Goal: Transaction & Acquisition: Purchase product/service

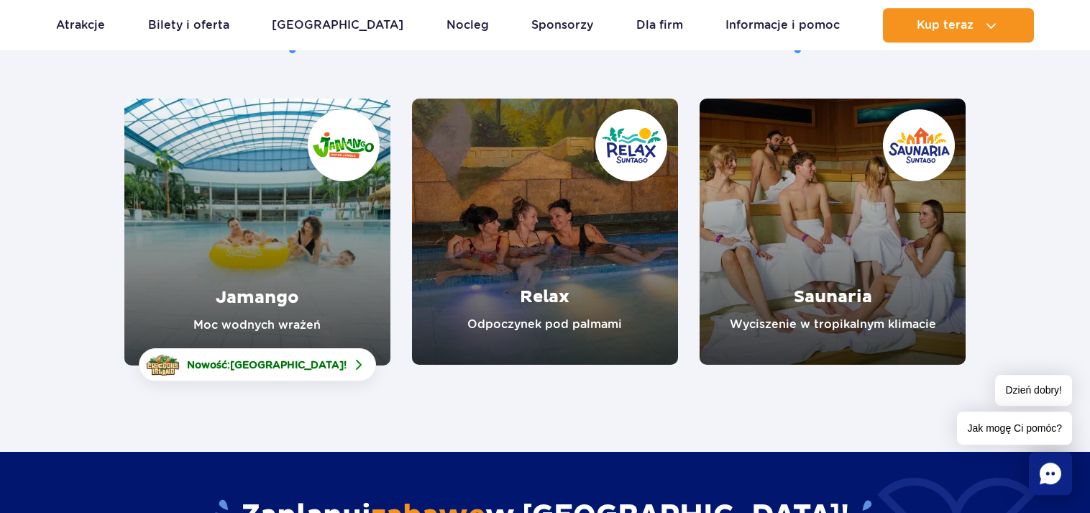
scroll to position [237, 0]
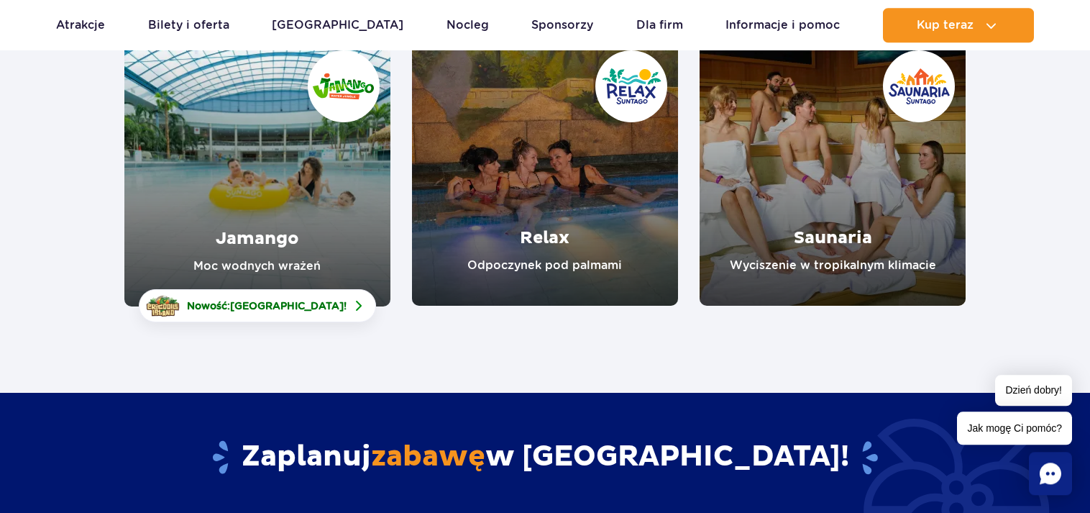
click at [311, 218] on link "Jamango" at bounding box center [257, 173] width 266 height 267
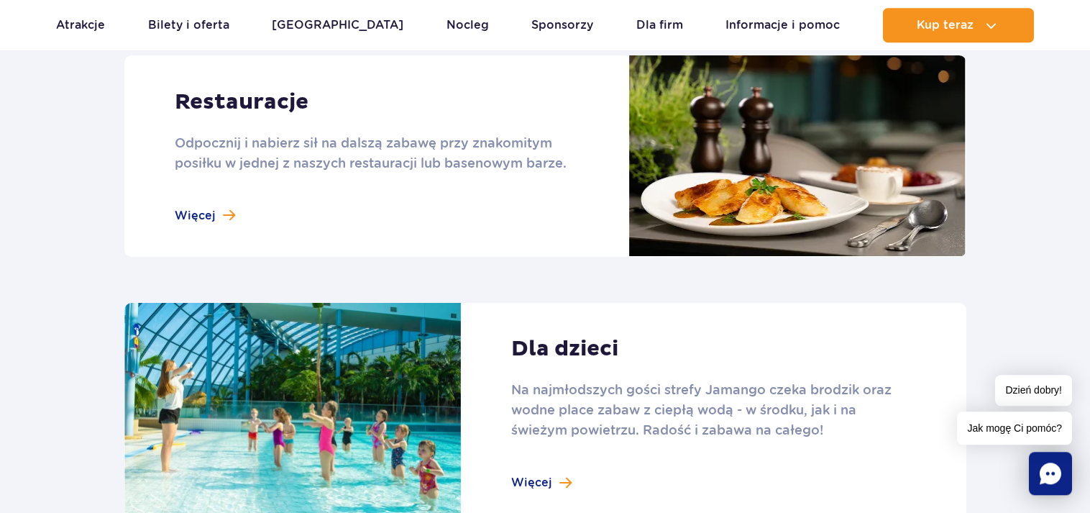
scroll to position [1877, 0]
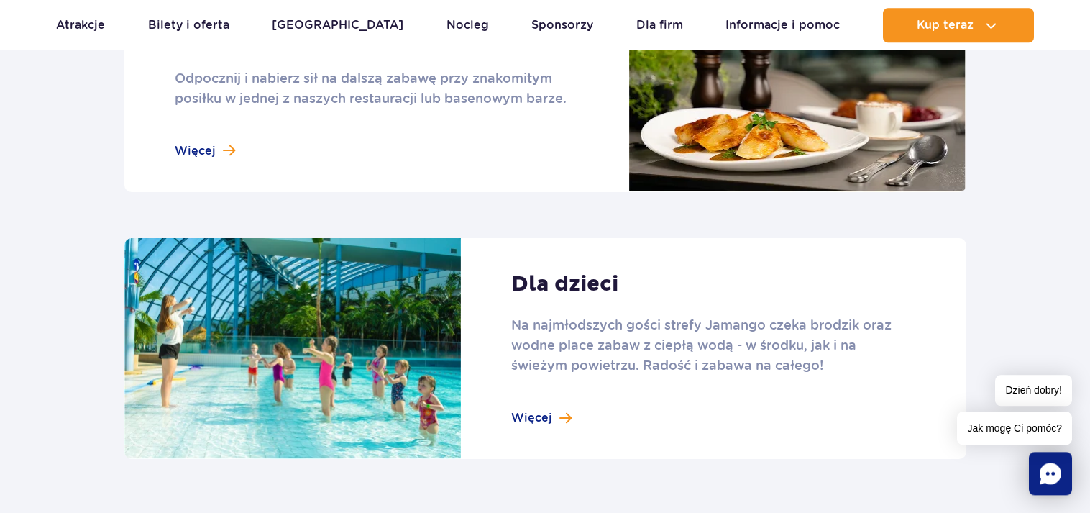
click at [551, 415] on link at bounding box center [545, 348] width 842 height 221
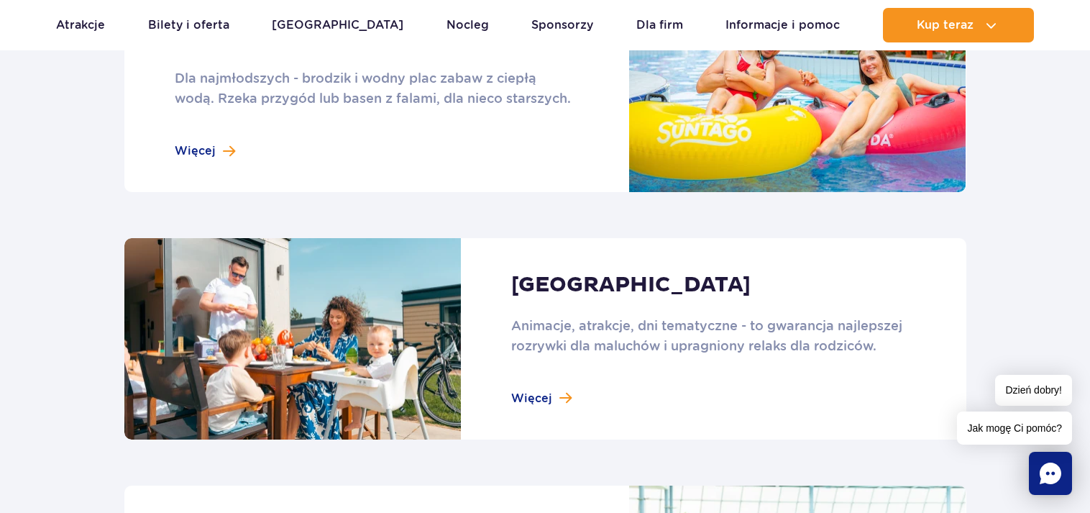
scroll to position [1272, 0]
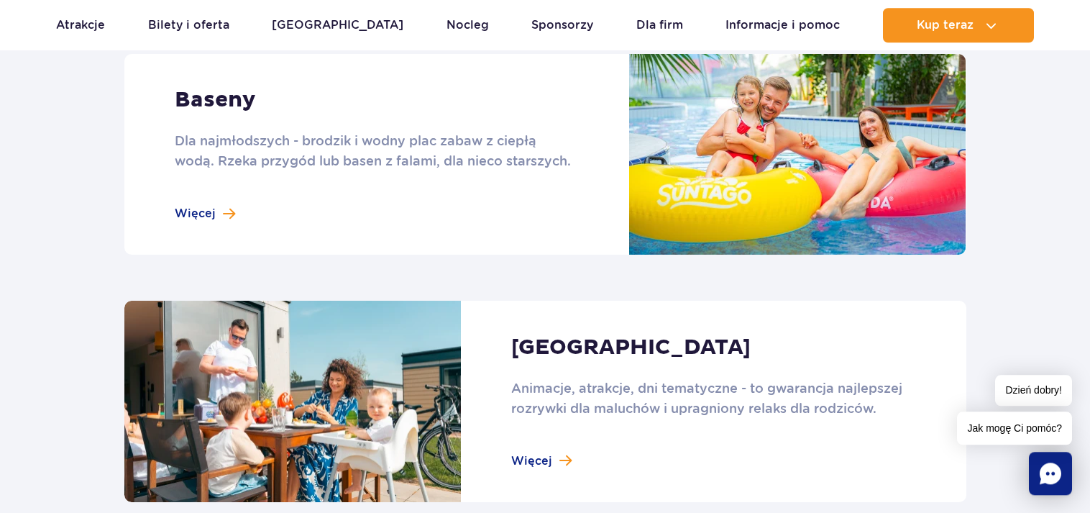
click at [214, 209] on link at bounding box center [545, 154] width 842 height 201
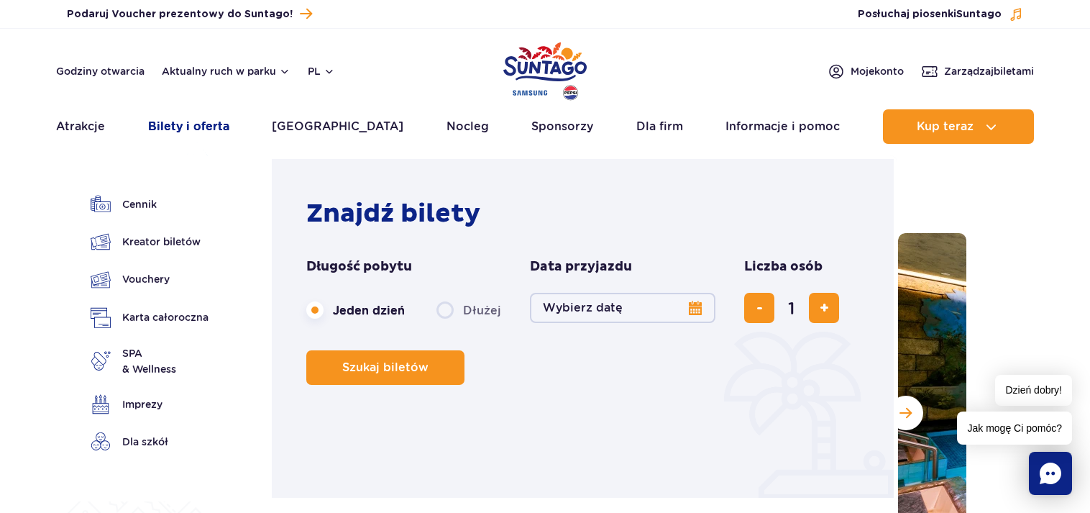
click at [216, 109] on link "Bilety i oferta" at bounding box center [188, 126] width 81 height 35
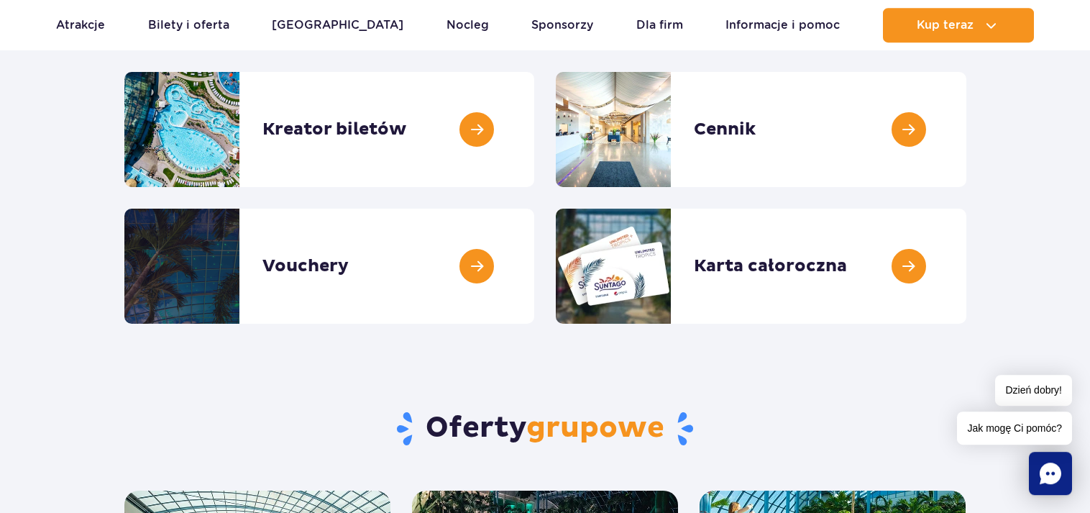
scroll to position [208, 0]
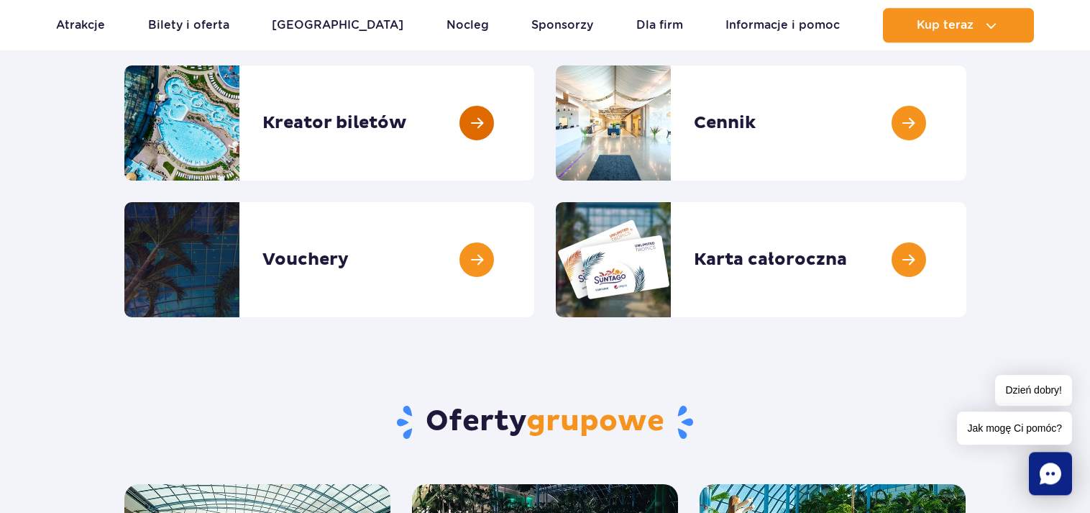
click at [534, 115] on link at bounding box center [534, 122] width 0 height 115
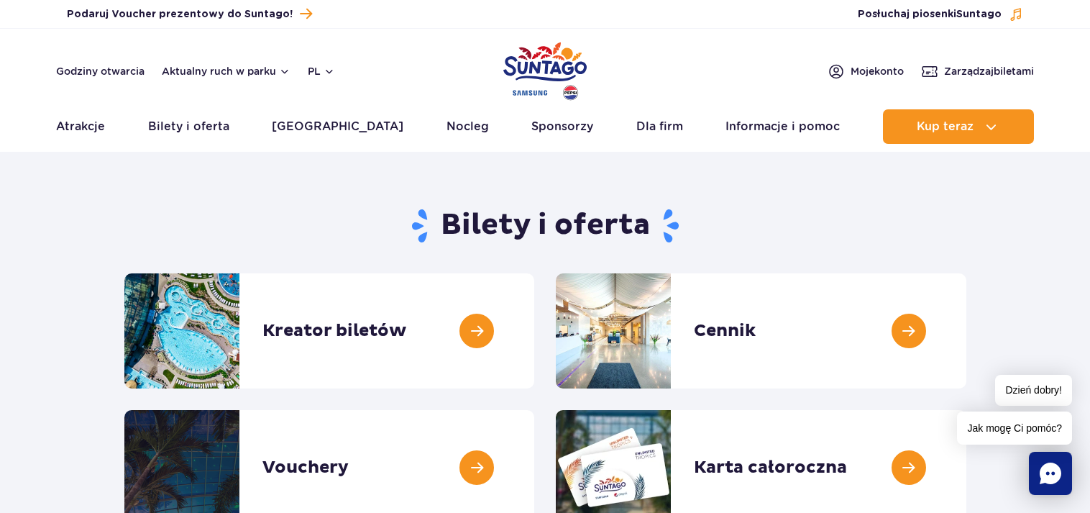
scroll to position [214, 0]
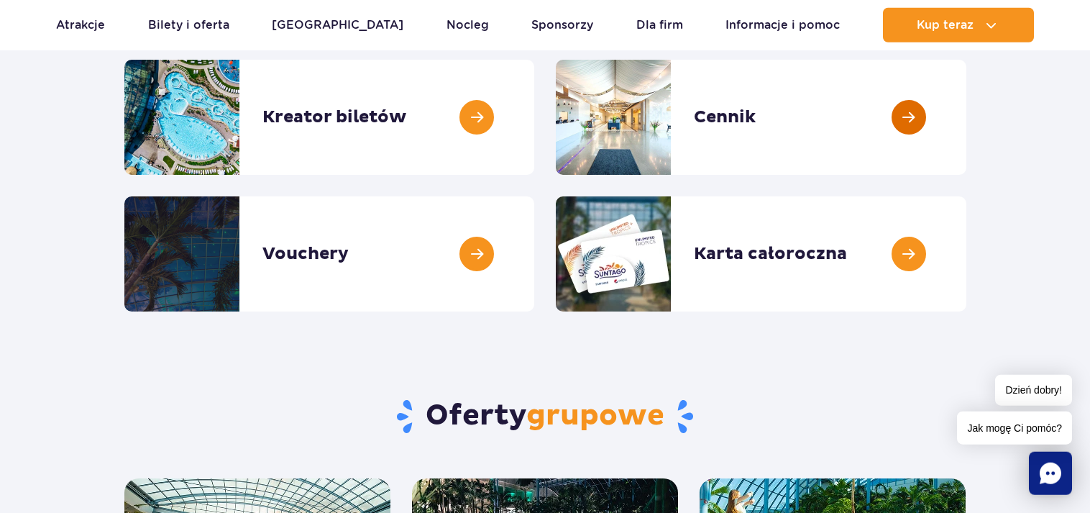
click at [966, 114] on link at bounding box center [966, 117] width 0 height 115
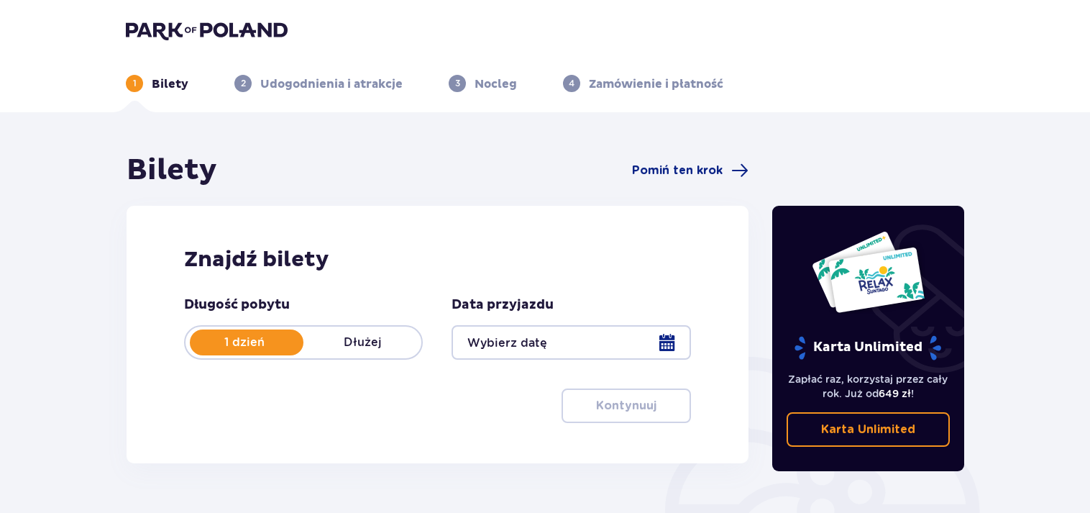
click at [682, 345] on div at bounding box center [570, 342] width 239 height 35
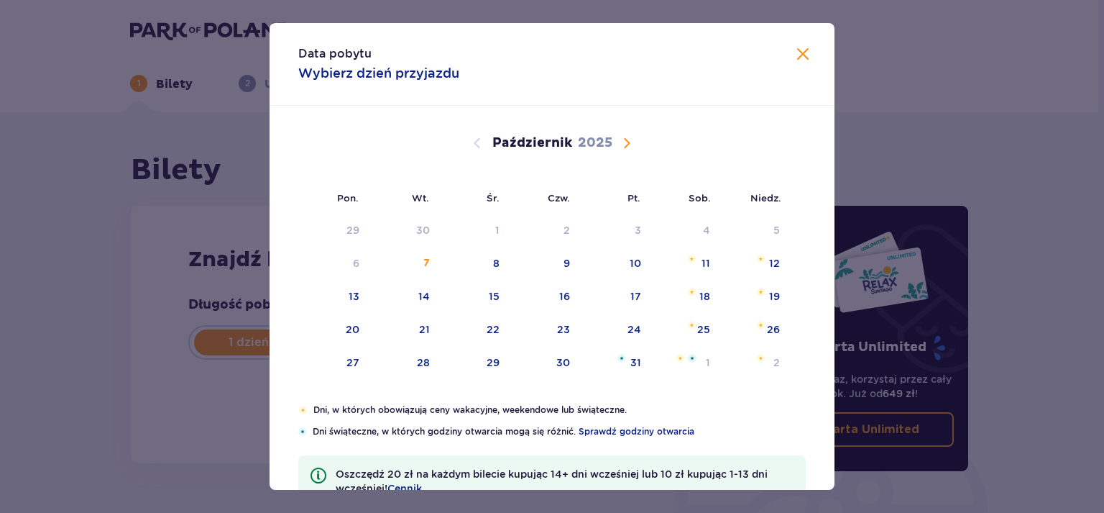
click at [623, 145] on span "Następny miesiąc" at bounding box center [626, 142] width 17 height 17
click at [623, 142] on span "Następny miesiąc" at bounding box center [626, 142] width 17 height 17
click at [620, 142] on span "Następny miesiąc" at bounding box center [626, 142] width 17 height 17
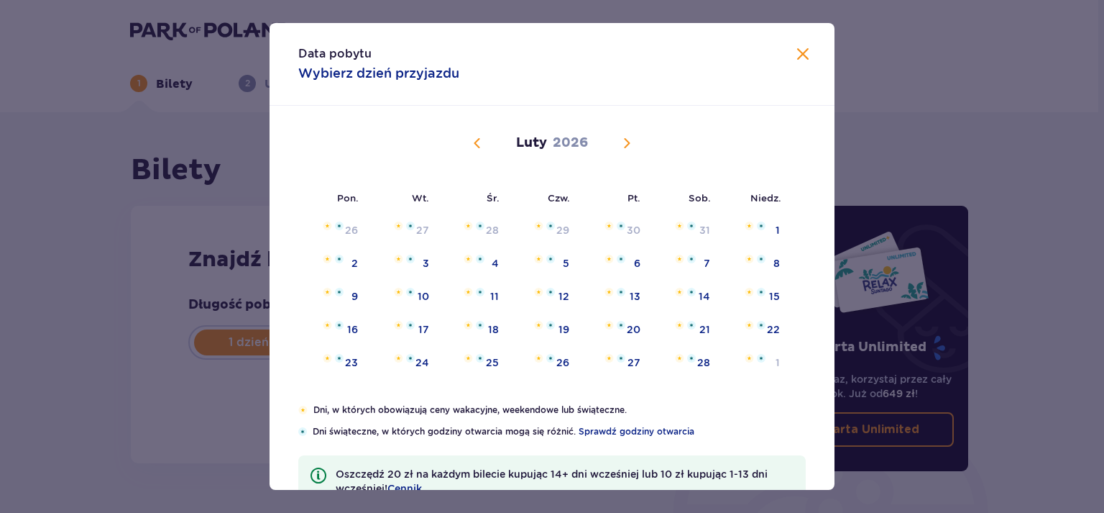
click at [794, 58] on span "Zamknij" at bounding box center [802, 54] width 17 height 17
click at [790, 57] on div "1 Bilety 2 Udogodnienia i atrakcje 3 Nocleg 4 Zamówienie i płatność" at bounding box center [549, 66] width 861 height 52
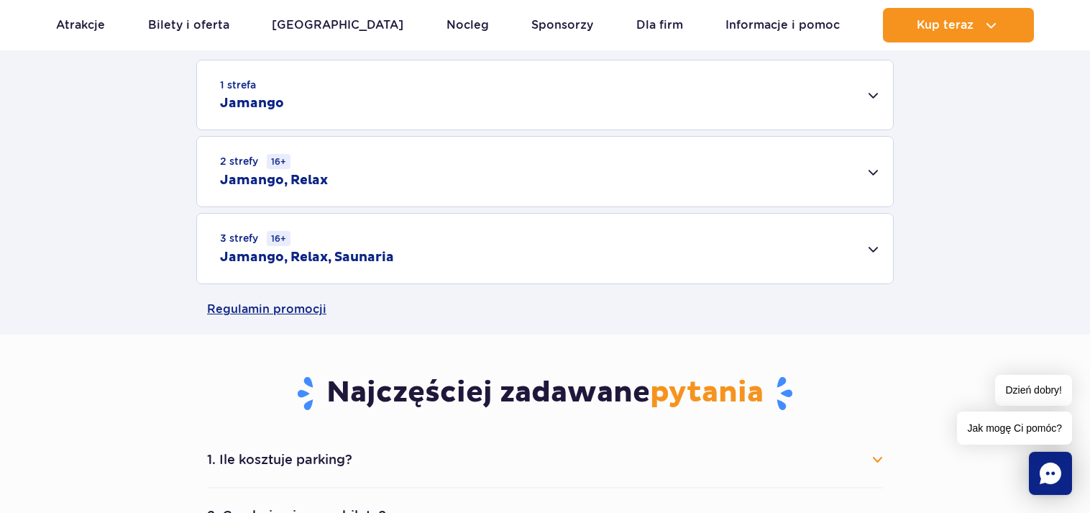
scroll to position [463, 0]
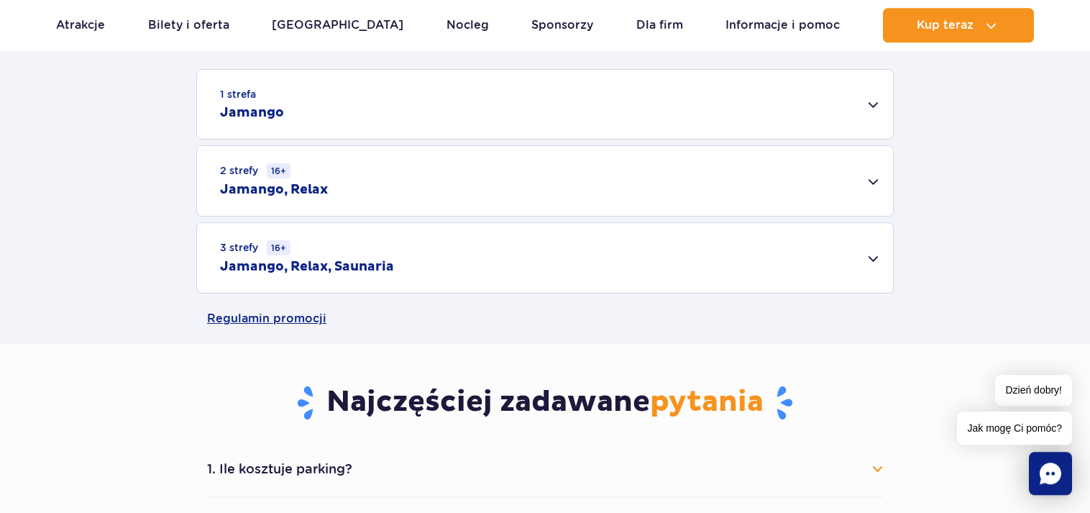
click at [876, 106] on div "1 strefa Jamango" at bounding box center [545, 104] width 696 height 69
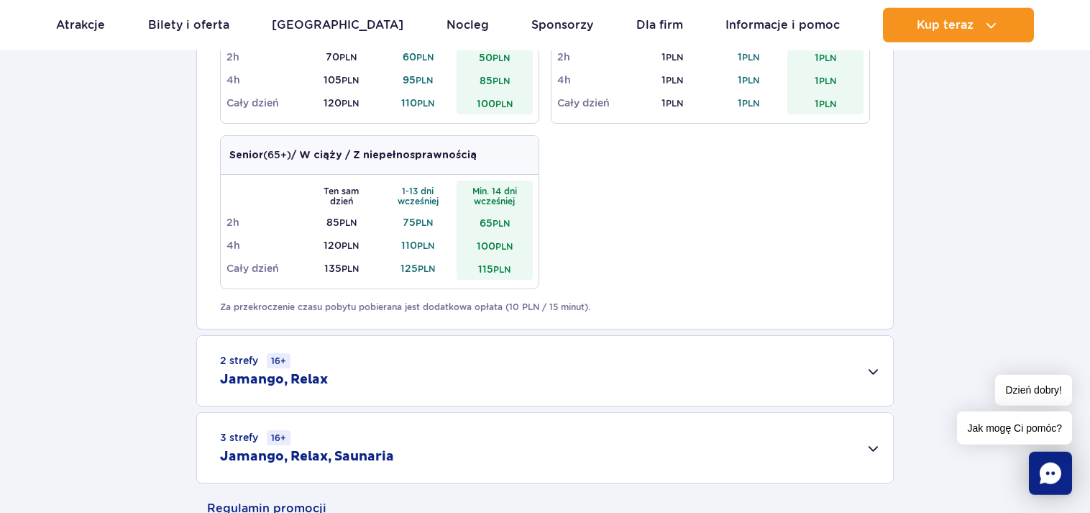
scroll to position [687, 0]
